Goal: Transaction & Acquisition: Book appointment/travel/reservation

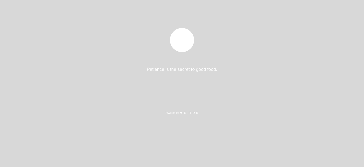
select select "es"
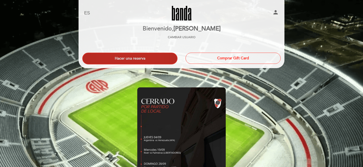
click at [125, 59] on button "Hacer una reserva" at bounding box center [129, 59] width 95 height 12
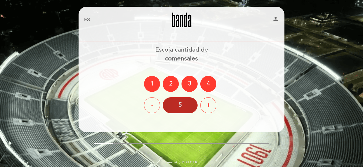
click at [185, 104] on div "5" at bounding box center [180, 105] width 35 height 16
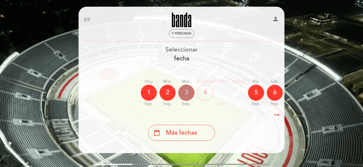
click at [184, 95] on div "3" at bounding box center [186, 93] width 16 height 16
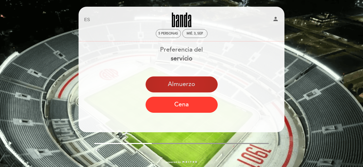
click at [185, 82] on button "Almuerzo" at bounding box center [181, 85] width 72 height 16
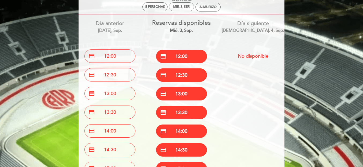
scroll to position [54, 0]
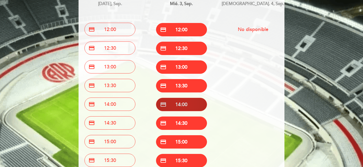
click at [177, 107] on button "credit_card 14:00" at bounding box center [181, 104] width 51 height 13
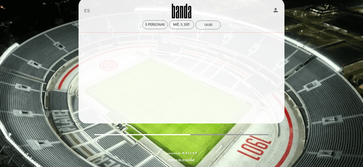
scroll to position [9, 0]
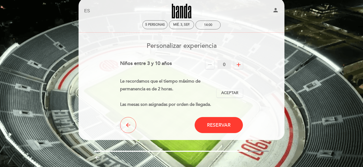
click at [238, 64] on icon "add" at bounding box center [238, 65] width 6 height 6
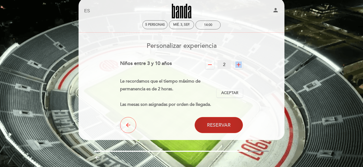
click at [213, 128] on span "Reservar" at bounding box center [219, 125] width 24 height 6
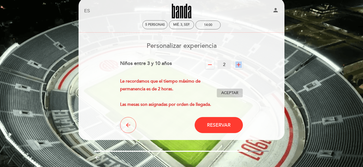
click at [227, 92] on span "Aceptar" at bounding box center [229, 94] width 17 height 6
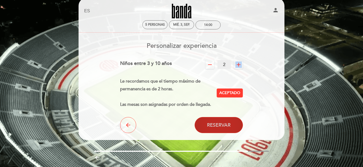
click at [219, 128] on span "Reservar" at bounding box center [219, 125] width 24 height 6
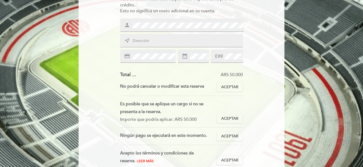
scroll to position [107, 0]
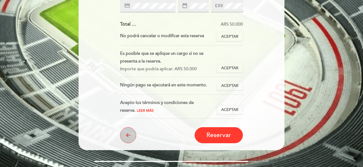
click at [127, 135] on icon "arrow_back" at bounding box center [128, 135] width 6 height 6
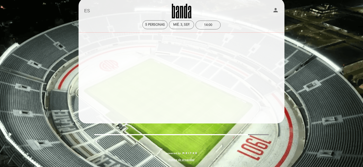
scroll to position [9, 0]
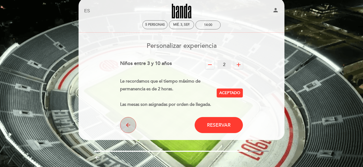
click at [126, 122] on icon "arrow_back" at bounding box center [128, 125] width 6 height 6
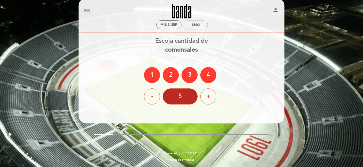
click at [176, 89] on div "5" at bounding box center [180, 97] width 35 height 16
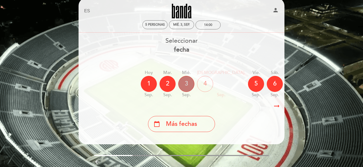
click at [191, 84] on div "3" at bounding box center [186, 84] width 16 height 16
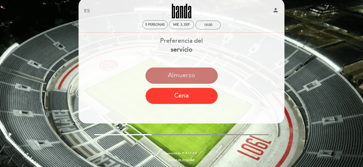
click at [178, 77] on button "Almuerzo" at bounding box center [181, 76] width 72 height 16
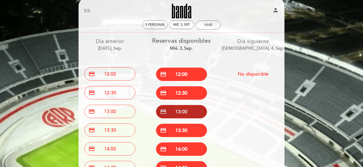
click at [176, 112] on button "credit_card 13:00" at bounding box center [181, 111] width 51 height 13
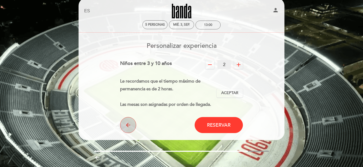
click at [127, 124] on icon "arrow_back" at bounding box center [128, 125] width 6 height 6
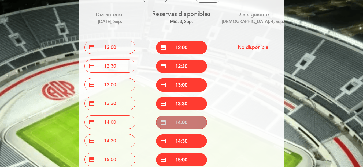
click at [175, 124] on button "credit_card 14:00" at bounding box center [181, 122] width 51 height 13
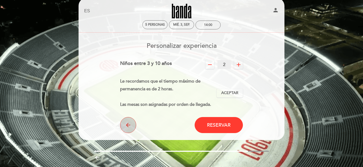
click at [134, 125] on button "arrow_back" at bounding box center [128, 125] width 16 height 16
